Goal: Task Accomplishment & Management: Manage account settings

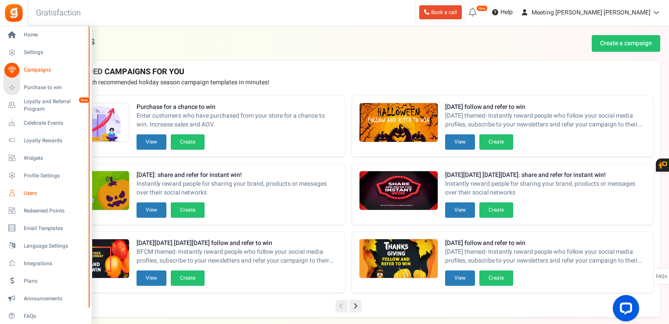
click at [46, 199] on link "Users" at bounding box center [46, 193] width 84 height 15
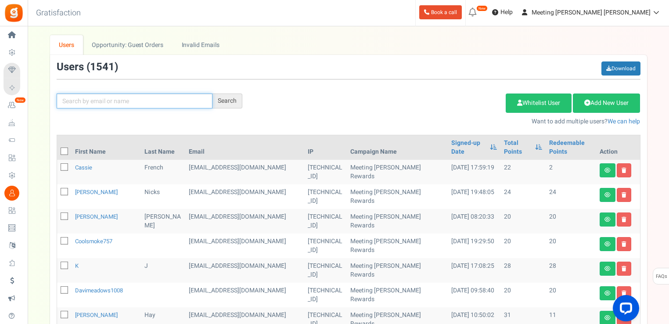
click at [185, 94] on input "text" at bounding box center [135, 101] width 156 height 15
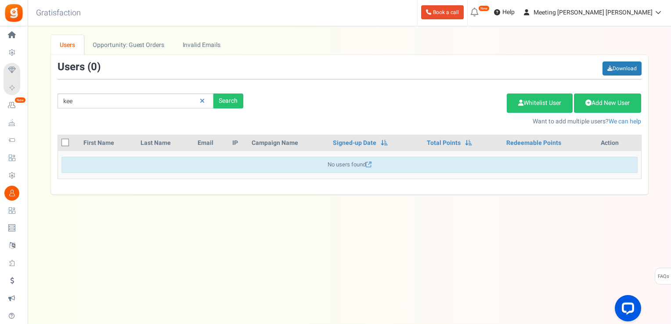
click at [450, 251] on div "Under maintenance we will be back soon We apologize for any inconvenience. The …" at bounding box center [349, 144] width 643 height 236
click at [183, 105] on input "kee" at bounding box center [136, 101] width 156 height 15
click at [142, 105] on input "kee" at bounding box center [136, 101] width 156 height 15
type input "keel"
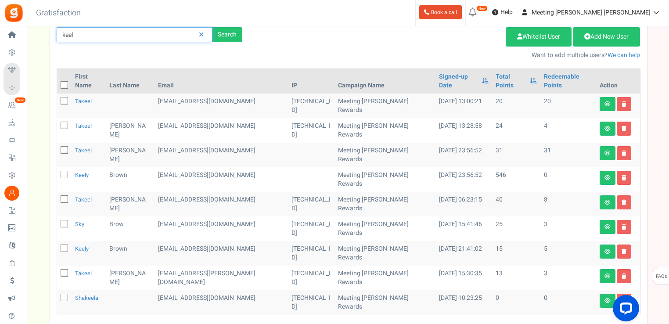
scroll to position [98, 0]
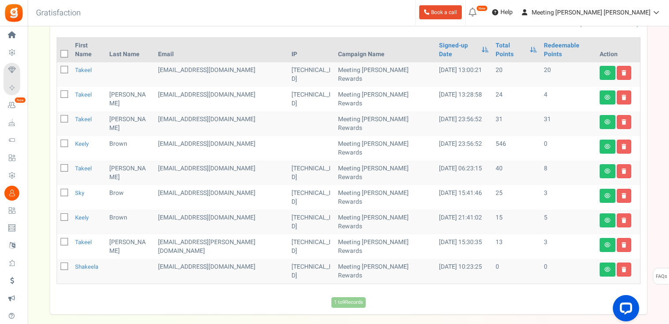
click at [64, 215] on icon at bounding box center [65, 218] width 6 height 6
click at [58, 215] on input "checkbox" at bounding box center [55, 218] width 6 height 6
checkbox input "true"
click at [622, 218] on icon at bounding box center [624, 220] width 5 height 5
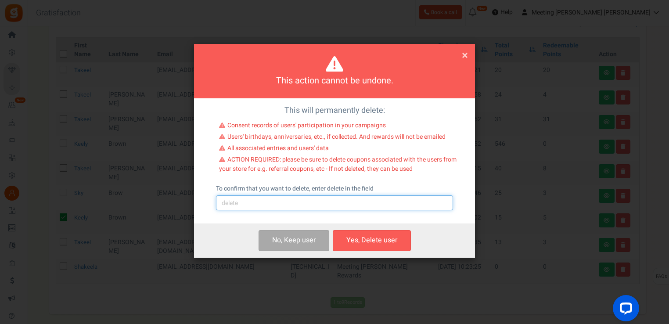
click at [335, 199] on input "text" at bounding box center [334, 202] width 237 height 15
type input "delete"
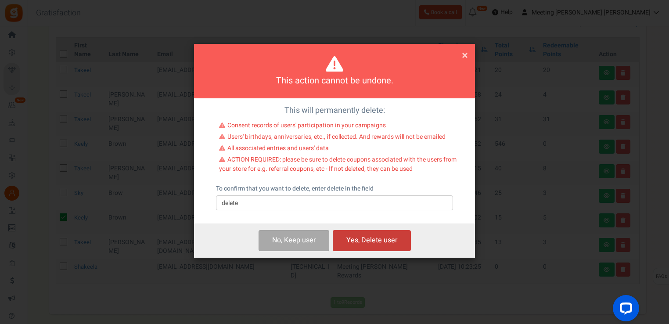
click at [369, 243] on button "Yes, Delete user" at bounding box center [372, 240] width 78 height 21
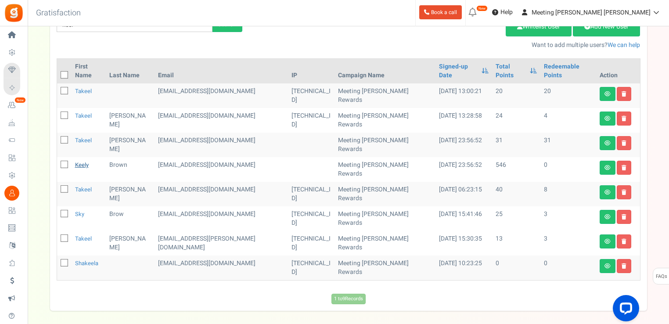
click at [84, 161] on link "Keely" at bounding box center [82, 165] width 14 height 8
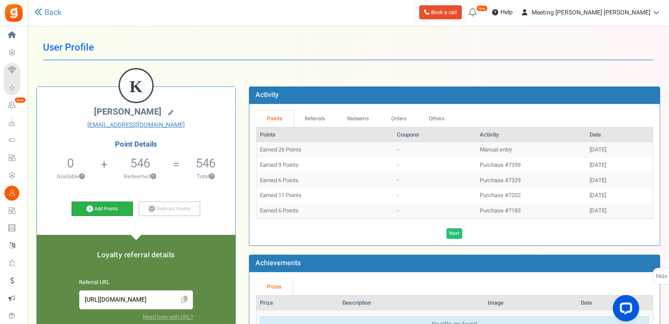
click at [114, 202] on link "Add Points" at bounding box center [102, 209] width 61 height 15
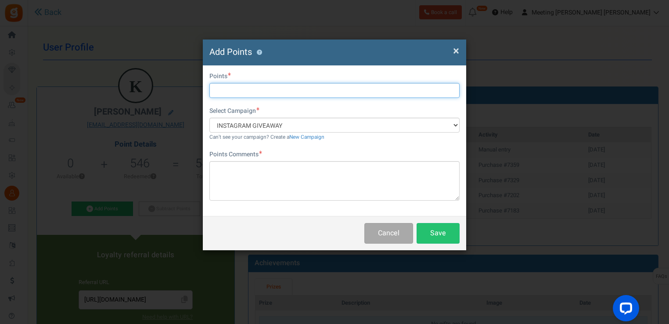
click at [294, 92] on input "text" at bounding box center [334, 90] width 250 height 15
type input "16"
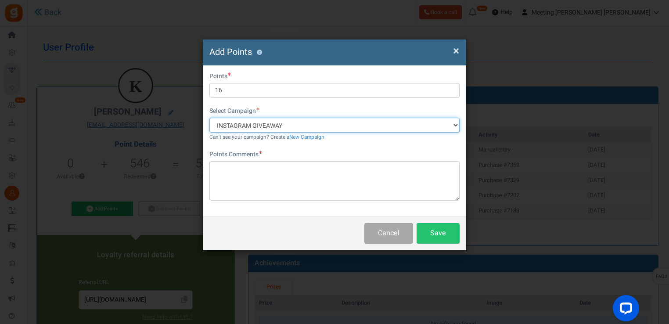
click at [301, 121] on select "INSTAGRAM GIVEAWAY Meeting MaryJane Rewards" at bounding box center [334, 125] width 250 height 15
select select "34690"
click at [209, 118] on select "INSTAGRAM GIVEAWAY Meeting MaryJane Rewards" at bounding box center [334, 125] width 250 height 15
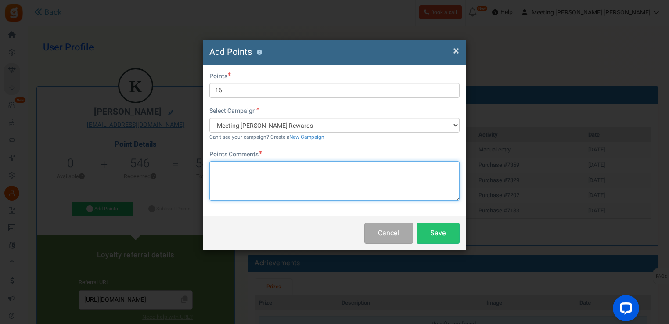
click at [291, 173] on textarea at bounding box center [334, 181] width 250 height 40
type textarea "add points"
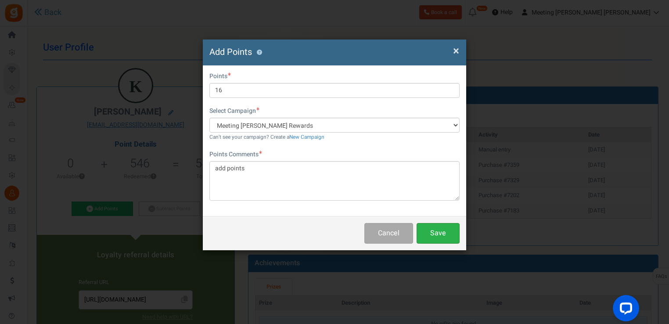
click at [451, 228] on button "Save" at bounding box center [438, 233] width 43 height 21
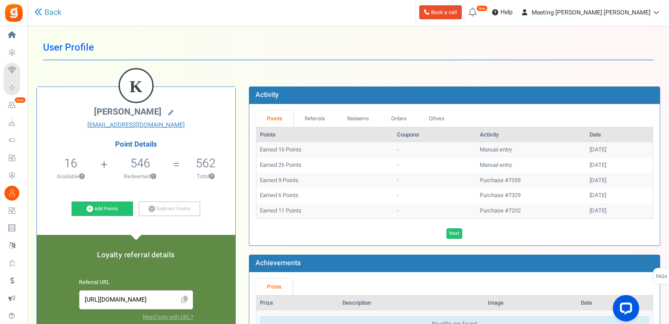
drag, startPoint x: 549, startPoint y: 114, endPoint x: 552, endPoint y: 125, distance: 10.9
click at [549, 116] on ul "Points Referrals Redeems Orders Others" at bounding box center [454, 119] width 397 height 16
click at [538, 40] on h1 "User Profile" at bounding box center [348, 47] width 611 height 25
